Goal: Information Seeking & Learning: Understand process/instructions

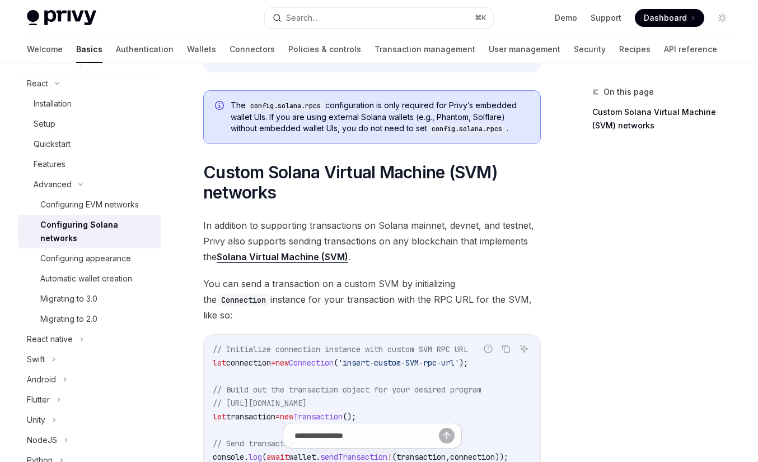
scroll to position [643, 0]
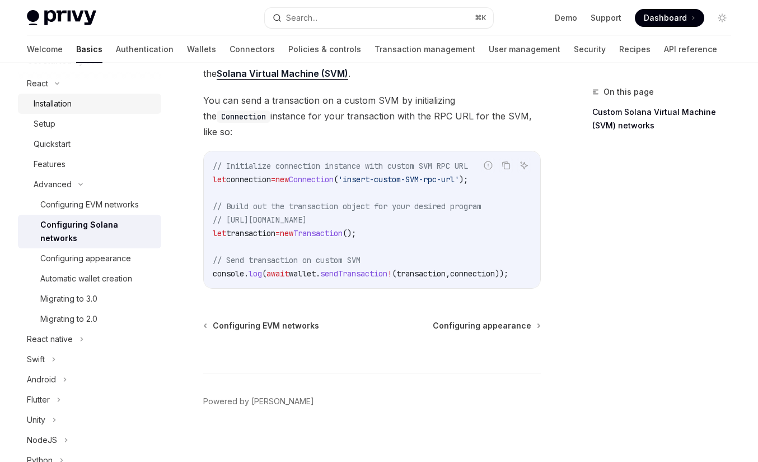
click at [71, 103] on div "Installation" at bounding box center [53, 103] width 38 height 13
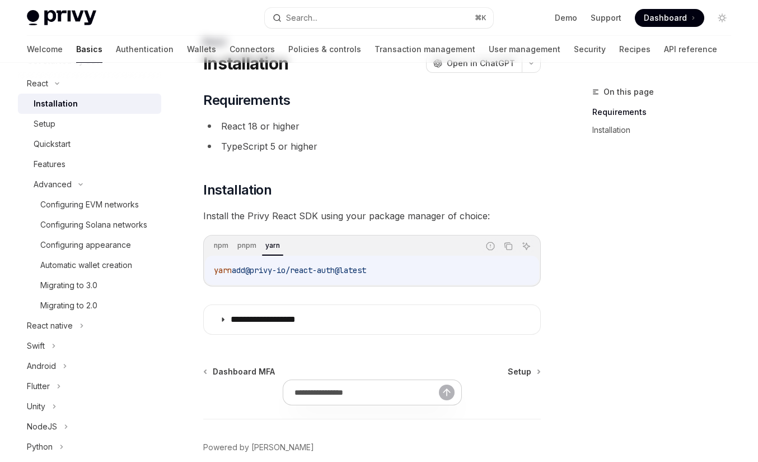
scroll to position [104, 0]
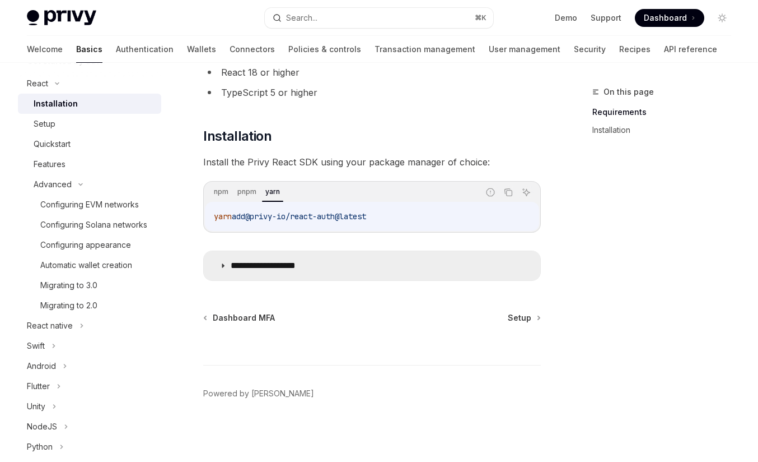
click at [273, 258] on summary "**********" at bounding box center [372, 265] width 337 height 29
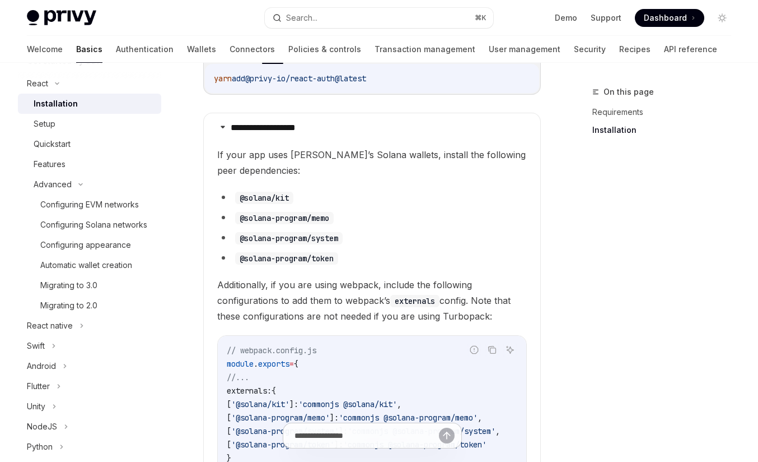
scroll to position [255, 0]
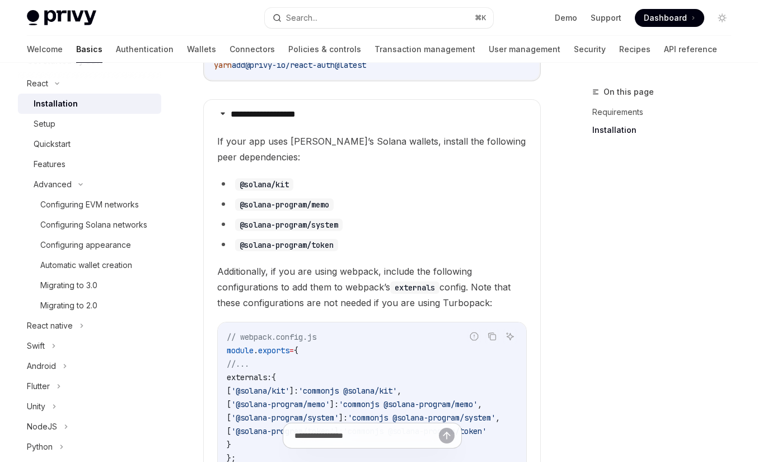
click at [325, 172] on children "If your app uses Privy’s Solana wallets, install the following peer dependencie…" at bounding box center [372, 392] width 310 height 519
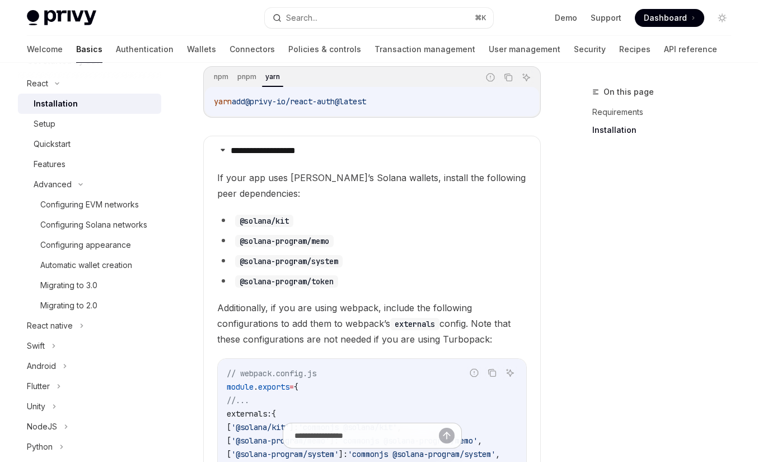
scroll to position [208, 0]
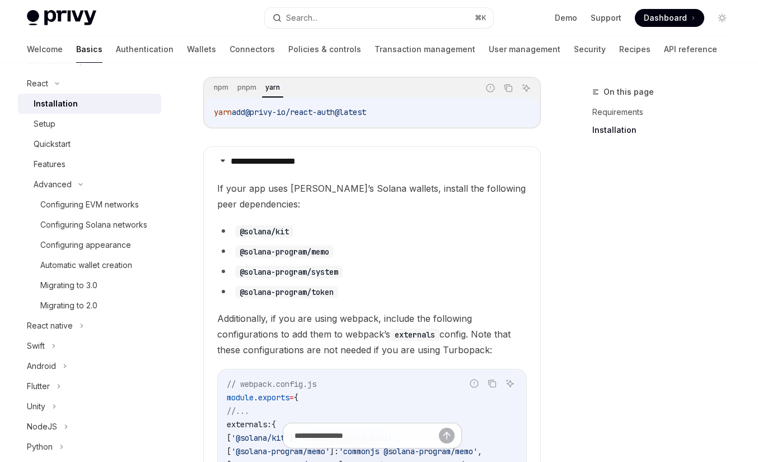
drag, startPoint x: 209, startPoint y: 110, endPoint x: 423, endPoint y: 118, distance: 214.1
click at [423, 118] on div "yarn add @privy-io/react-auth@latest" at bounding box center [372, 111] width 334 height 29
copy span "yarn add @privy-io/react-auth@latest"
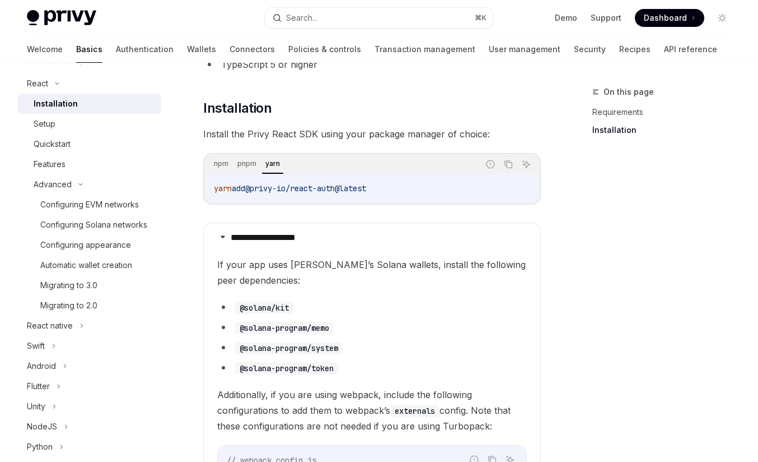
scroll to position [0, 0]
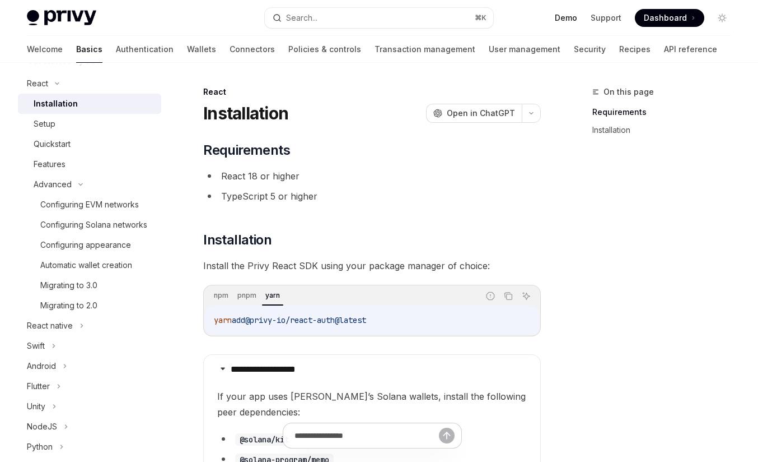
click at [575, 13] on link "Demo" at bounding box center [566, 17] width 22 height 11
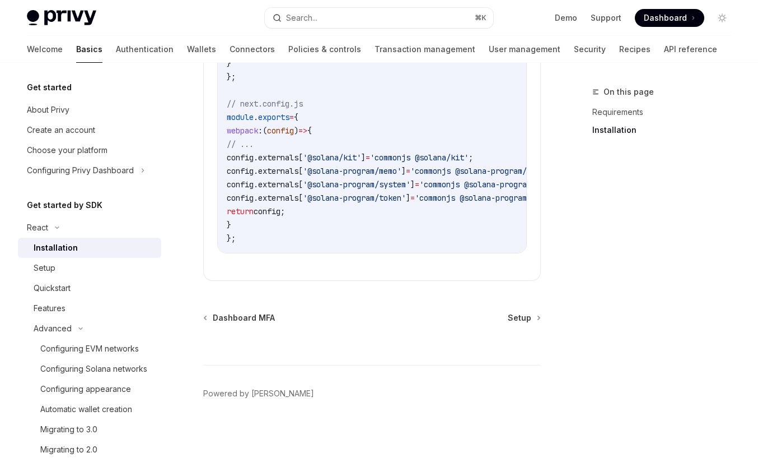
click at [82, 19] on img at bounding box center [61, 18] width 69 height 16
type textarea "*"
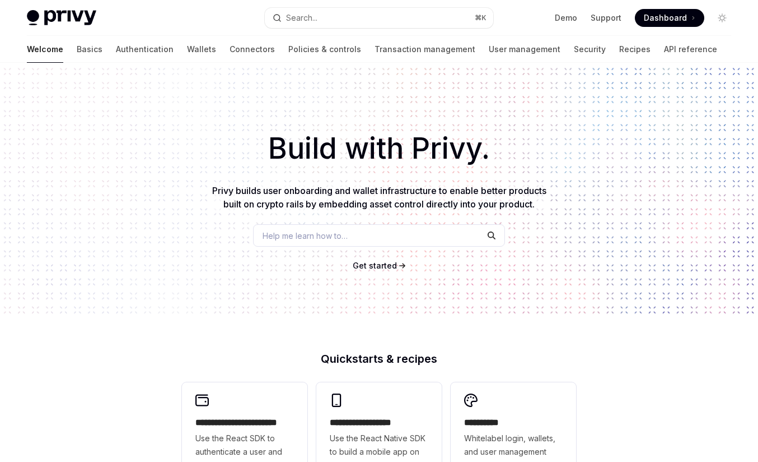
scroll to position [429, 0]
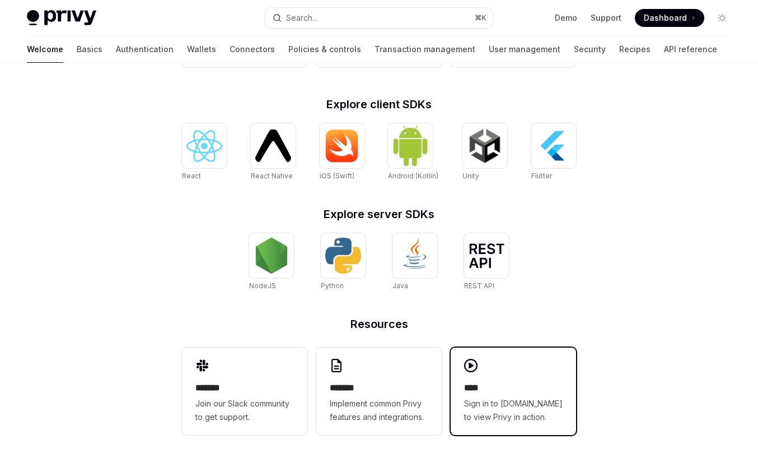
click at [497, 390] on h2 "****" at bounding box center [513, 387] width 99 height 13
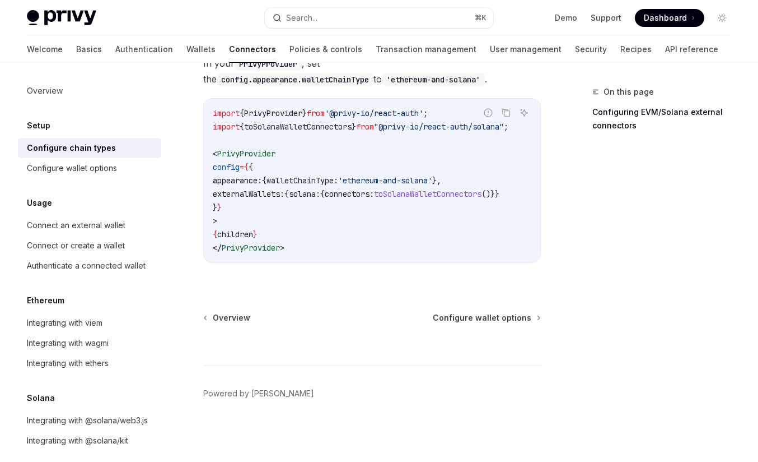
scroll to position [11, 0]
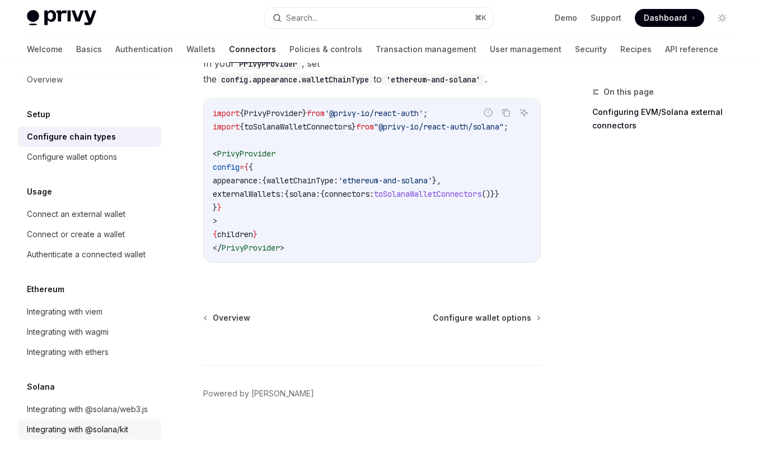
click at [119, 429] on div "Integrating with @solana/kit" at bounding box center [77, 428] width 101 height 13
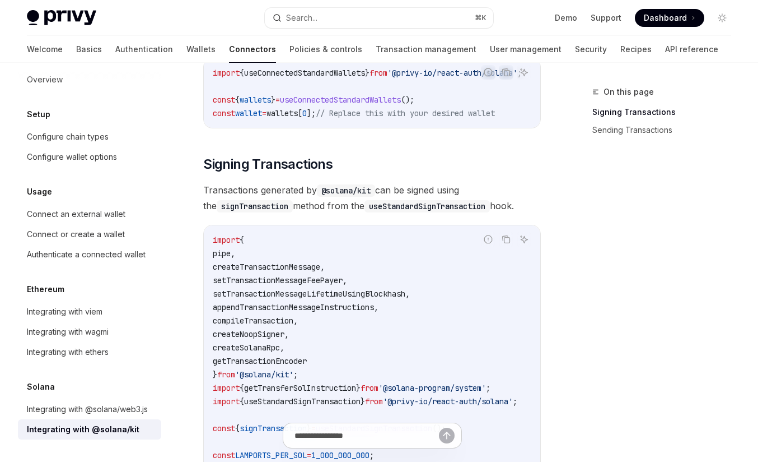
scroll to position [282, 0]
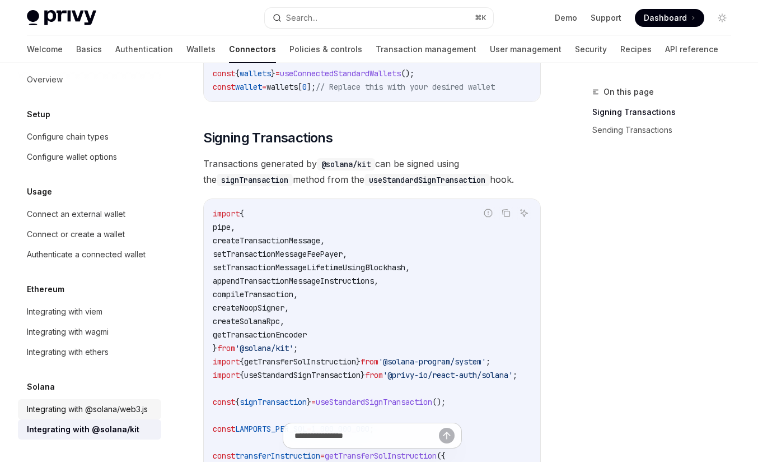
click at [139, 412] on div "Integrating with @solana/web3.js" at bounding box center [87, 408] width 121 height 13
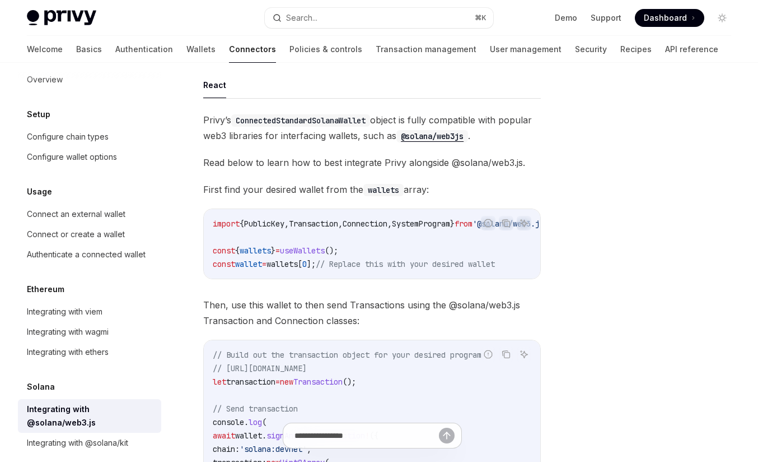
scroll to position [95, 0]
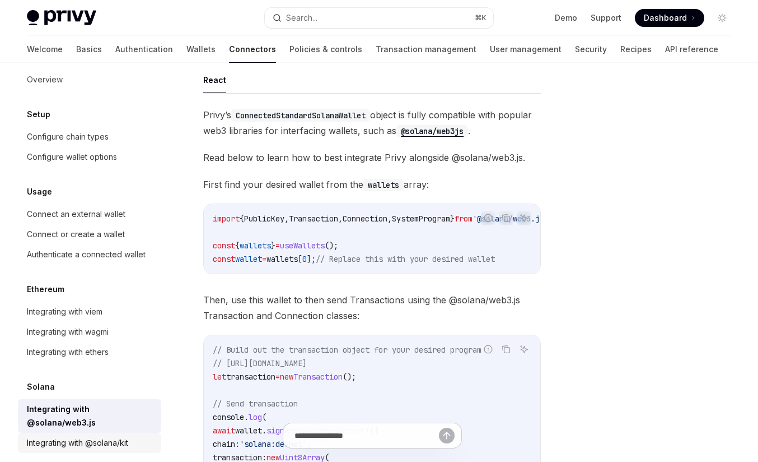
click at [97, 436] on div "Integrating with @solana/kit" at bounding box center [77, 442] width 101 height 13
type textarea "*"
